Goal: Navigation & Orientation: Find specific page/section

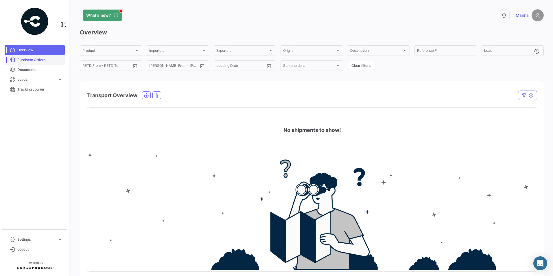
click at [30, 62] on span "Purchase Orders" at bounding box center [39, 59] width 45 height 5
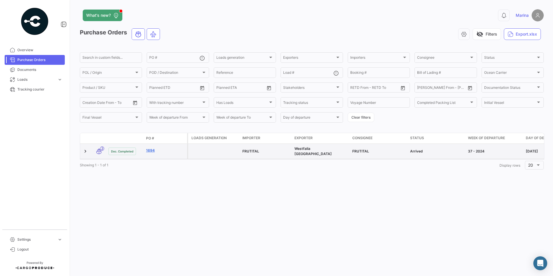
click at [150, 149] on link "1694" at bounding box center [165, 150] width 39 height 5
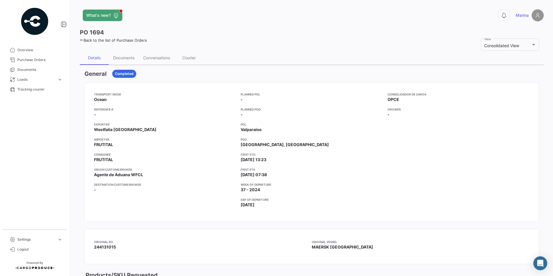
click at [82, 39] on icon at bounding box center [82, 40] width 4 height 4
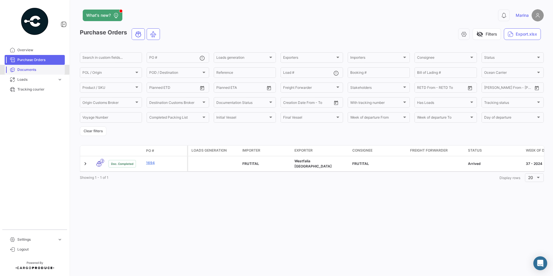
click at [24, 67] on link "Documents" at bounding box center [35, 70] width 60 height 10
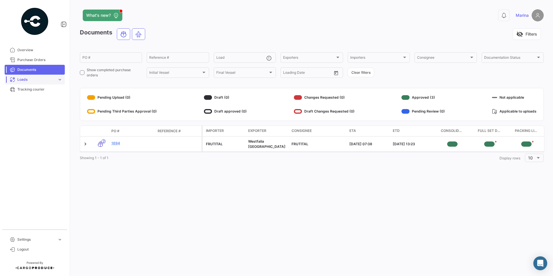
click at [36, 81] on span "Loads" at bounding box center [36, 79] width 38 height 5
click at [33, 103] on span "Ocean Loads" at bounding box center [26, 101] width 22 height 5
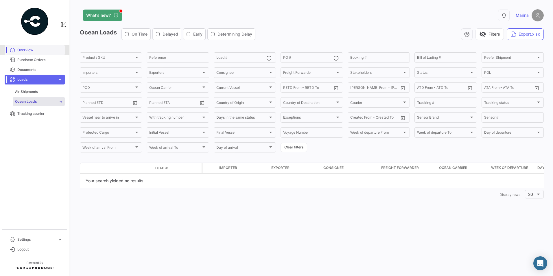
click at [29, 51] on span "Overview" at bounding box center [39, 49] width 45 height 5
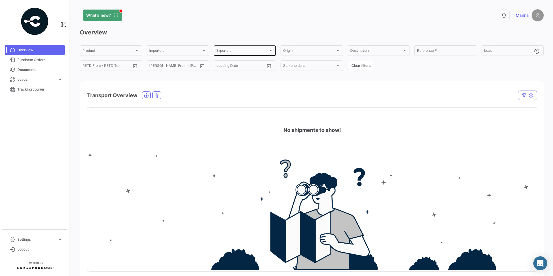
click at [230, 51] on span "Exporters" at bounding box center [242, 51] width 52 height 4
click at [212, 73] on mat-pseudo-checkbox at bounding box center [211, 72] width 5 height 5
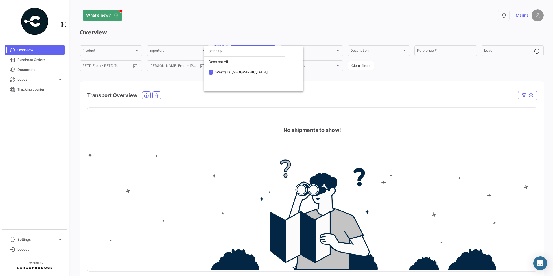
click at [21, 59] on div at bounding box center [276, 138] width 553 height 276
click at [22, 60] on span "Purchase Orders" at bounding box center [39, 59] width 45 height 5
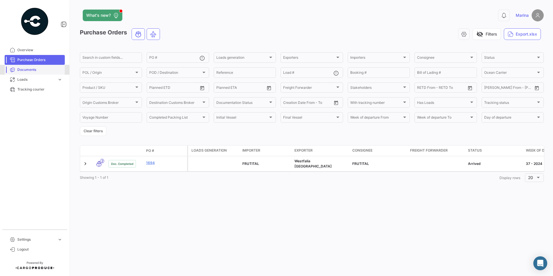
click at [25, 71] on span "Documents" at bounding box center [39, 69] width 45 height 5
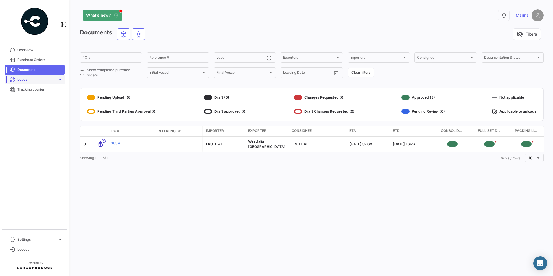
click at [19, 80] on span "Loads" at bounding box center [36, 79] width 38 height 5
click at [32, 80] on span "Loads" at bounding box center [36, 79] width 38 height 5
click at [30, 81] on span "Loads" at bounding box center [36, 79] width 38 height 5
click at [30, 90] on span "Air Shipments" at bounding box center [26, 91] width 23 height 5
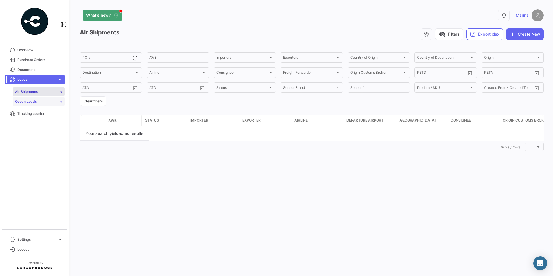
click at [34, 103] on span "Ocean Loads" at bounding box center [26, 101] width 22 height 5
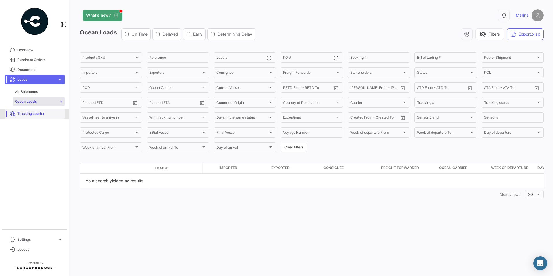
click at [33, 113] on span "Tracking courier" at bounding box center [39, 113] width 45 height 5
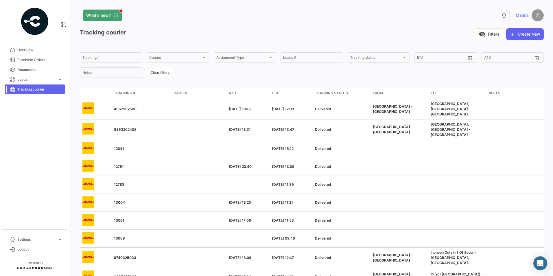
click at [198, 13] on div "What's new?" at bounding box center [207, 16] width 255 height 12
